Goal: Task Accomplishment & Management: Manage account settings

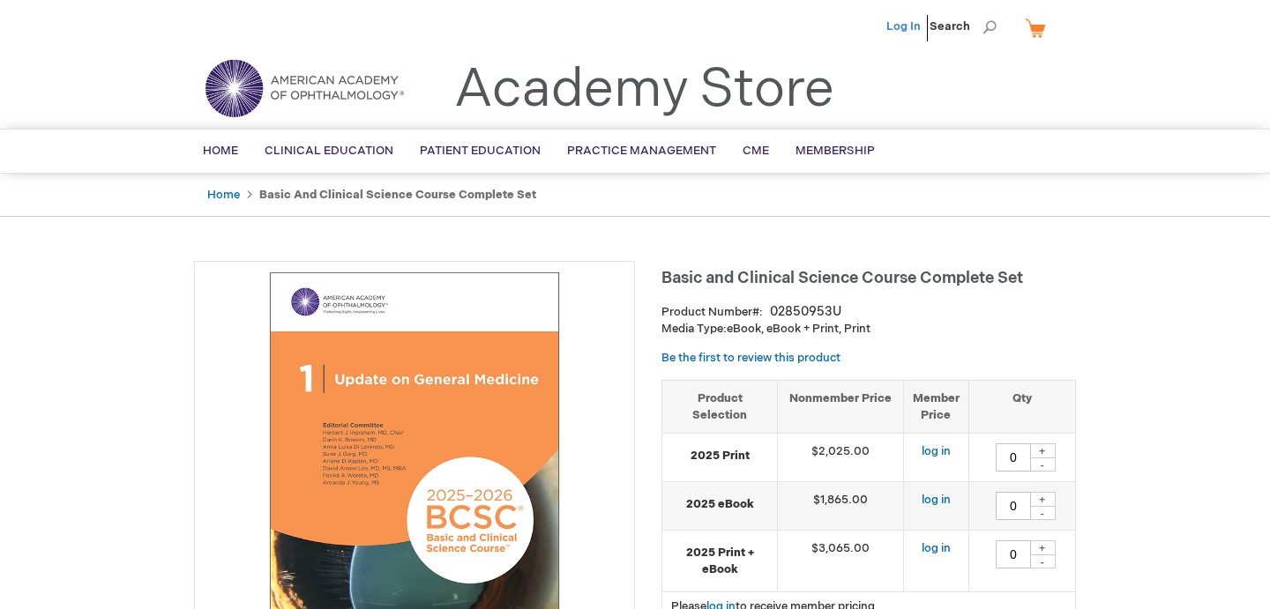
click at [908, 26] on link "Log In" at bounding box center [903, 26] width 34 height 14
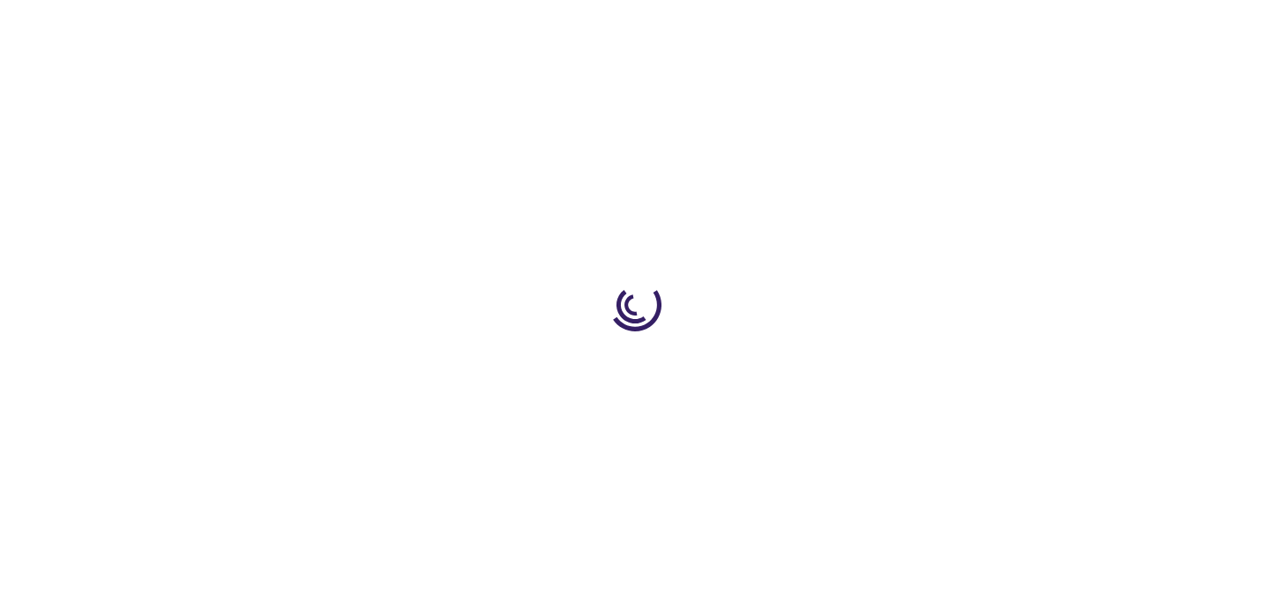
type input "0"
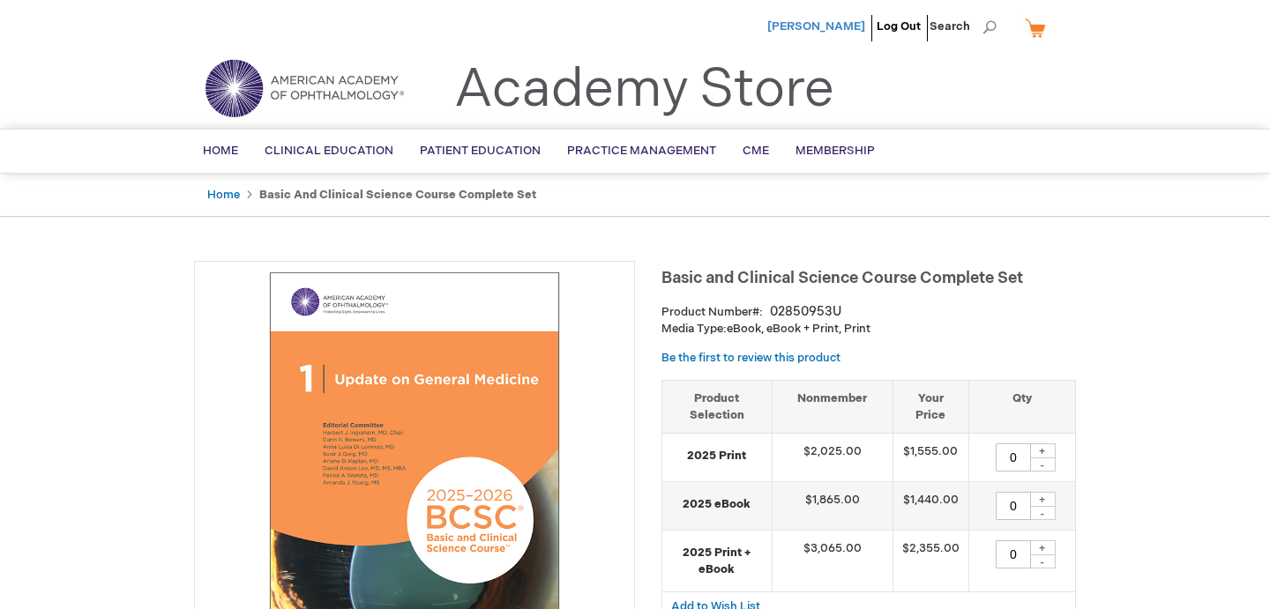
click at [841, 30] on span "[PERSON_NAME]" at bounding box center [816, 26] width 98 height 14
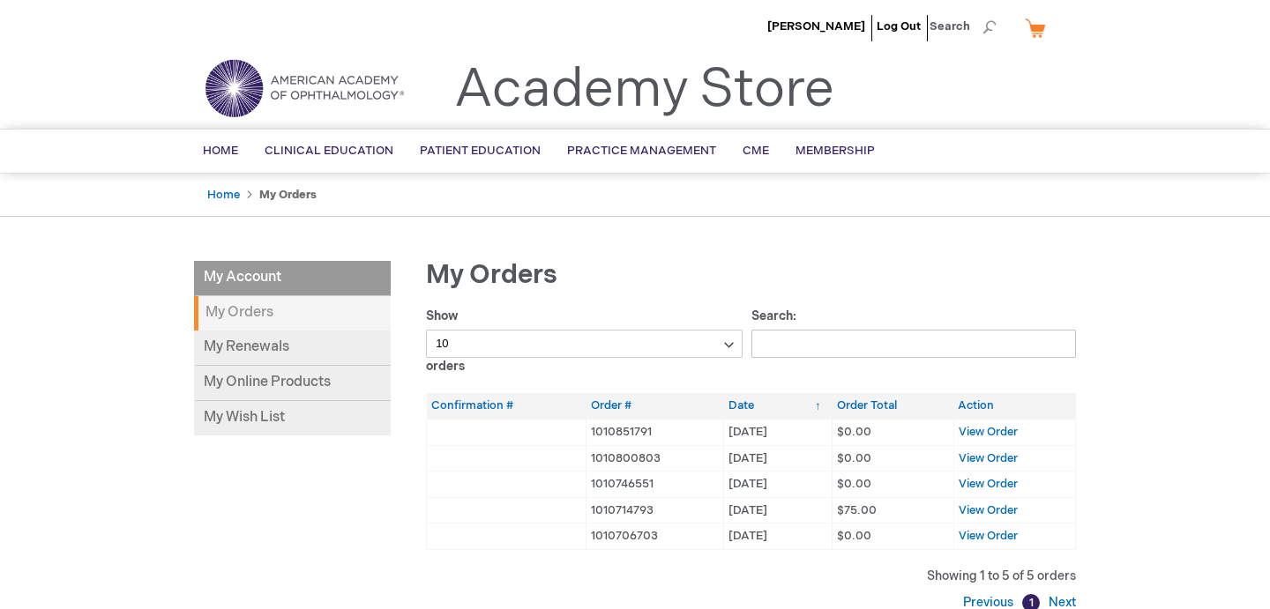
click at [257, 311] on strong "My Orders" at bounding box center [292, 313] width 197 height 34
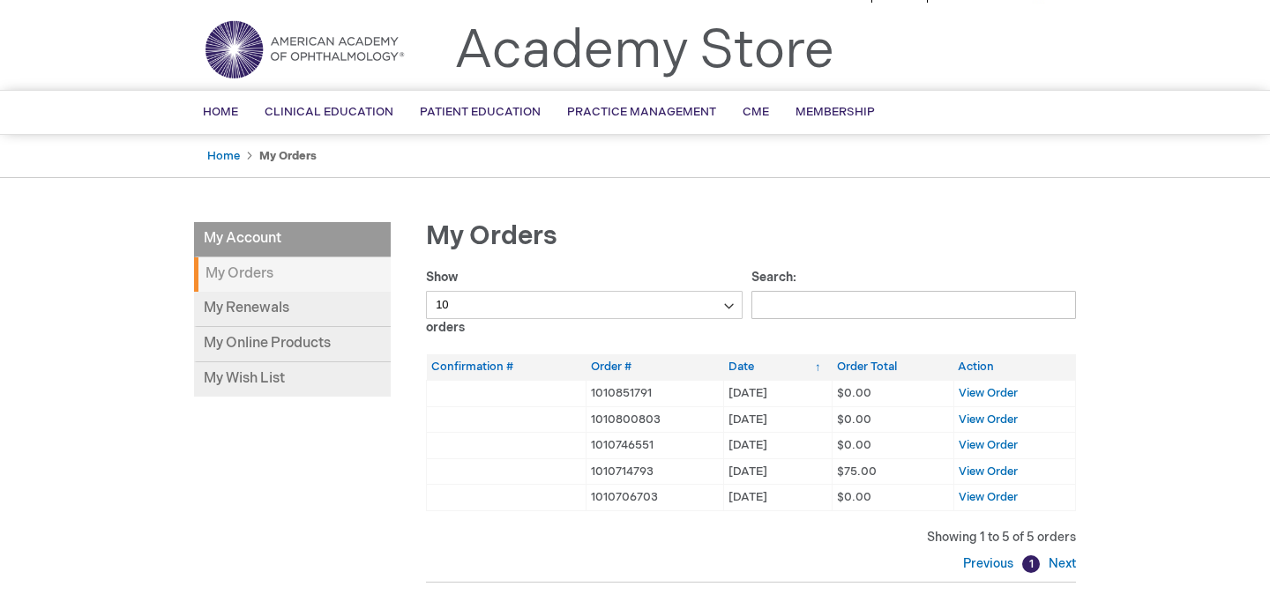
scroll to position [41, 0]
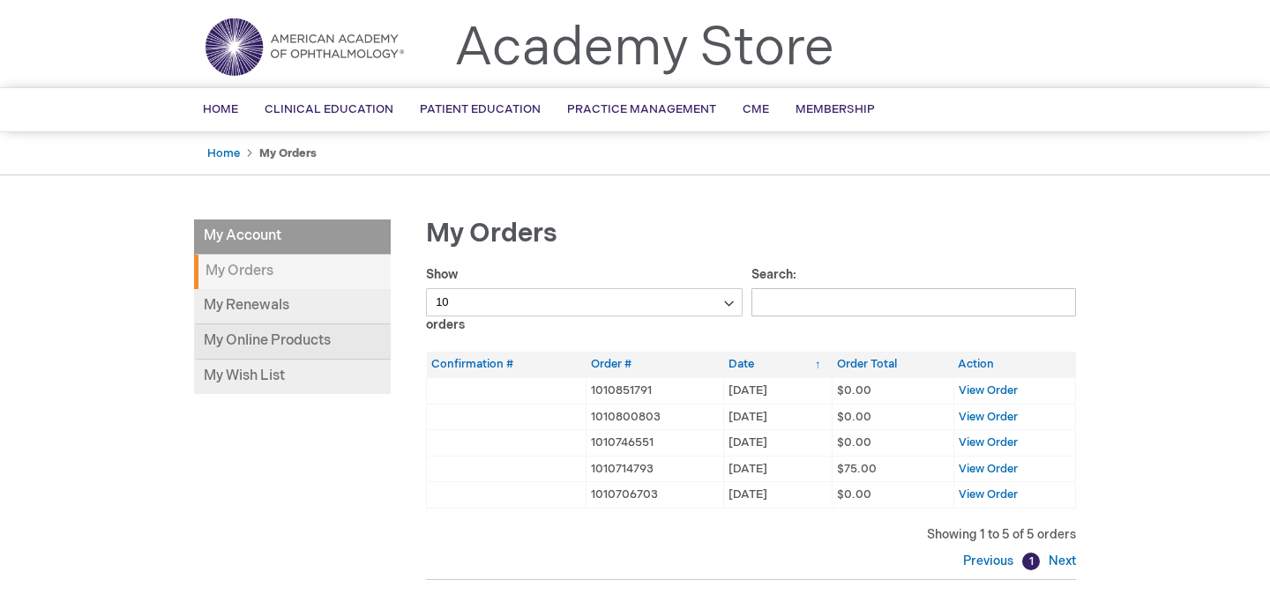
click at [336, 340] on link "My Online Products" at bounding box center [292, 342] width 197 height 35
